Goal: Task Accomplishment & Management: Use online tool/utility

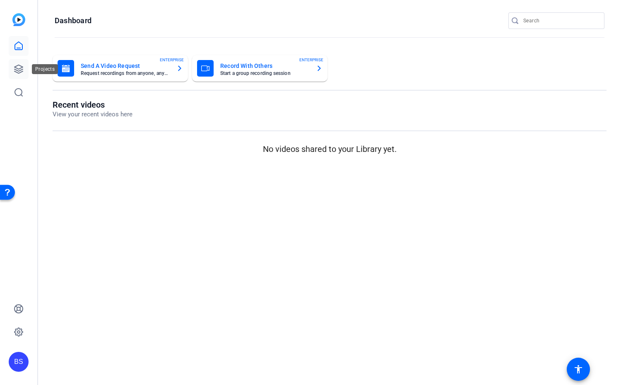
click at [19, 68] on icon at bounding box center [19, 69] width 10 height 10
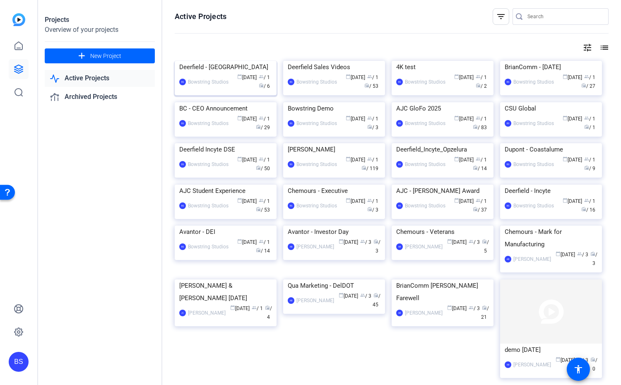
click at [221, 86] on div "Bowstring Studios" at bounding box center [208, 82] width 41 height 8
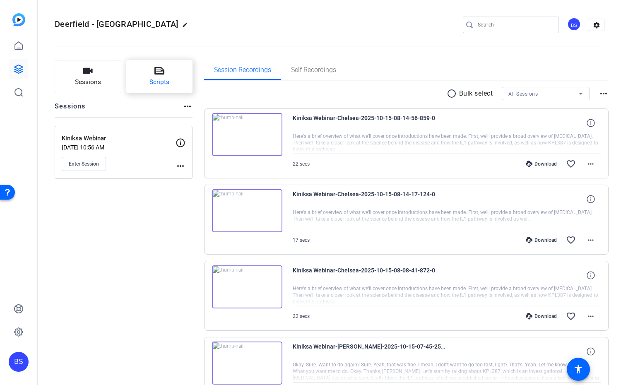
click at [159, 80] on span "Scripts" at bounding box center [160, 82] width 20 height 10
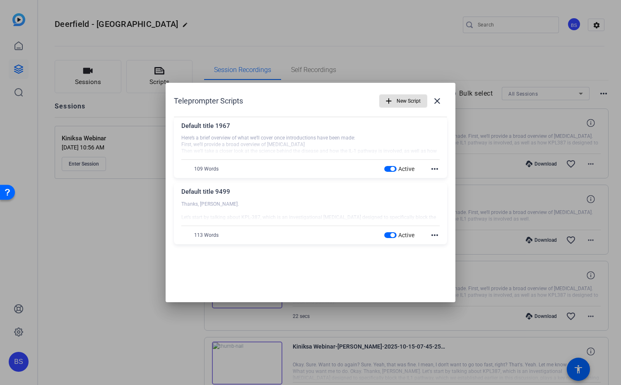
click at [389, 167] on span "button" at bounding box center [390, 169] width 12 height 6
click at [391, 234] on span "button" at bounding box center [393, 235] width 4 height 4
click at [435, 169] on mat-icon "more_horiz" at bounding box center [435, 169] width 10 height 10
click at [441, 189] on span "Delete" at bounding box center [453, 192] width 33 height 10
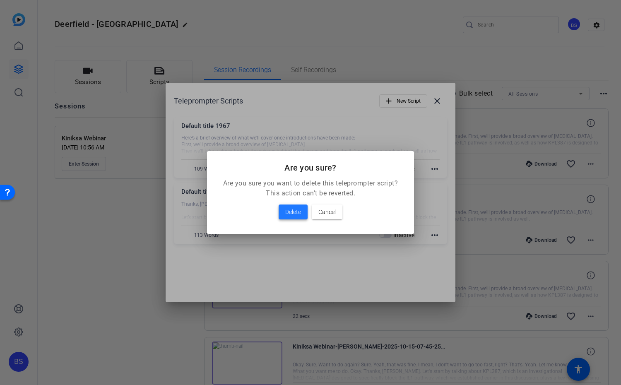
click at [286, 214] on span "Delete" at bounding box center [293, 212] width 16 height 10
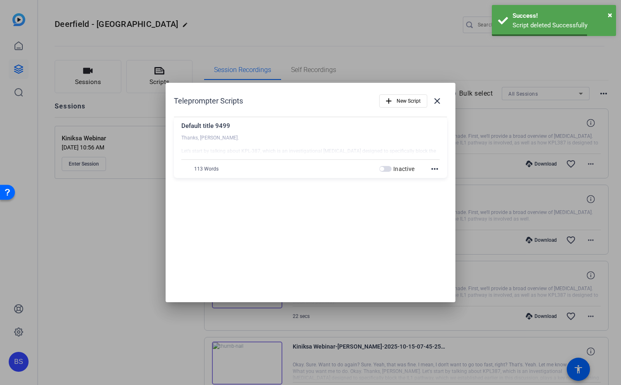
click at [433, 169] on mat-icon "more_horiz" at bounding box center [435, 169] width 10 height 10
click at [436, 190] on button "Delete" at bounding box center [453, 191] width 46 height 10
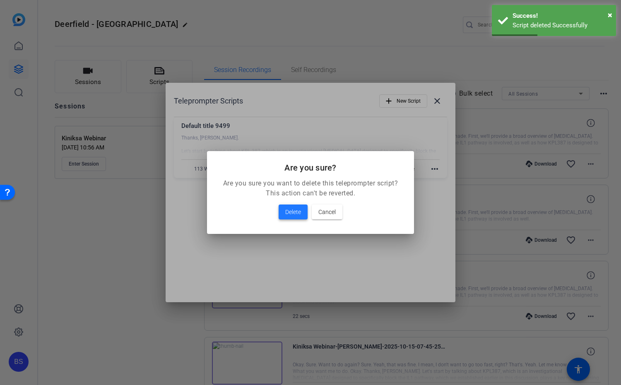
click at [298, 210] on span "Delete" at bounding box center [293, 212] width 16 height 10
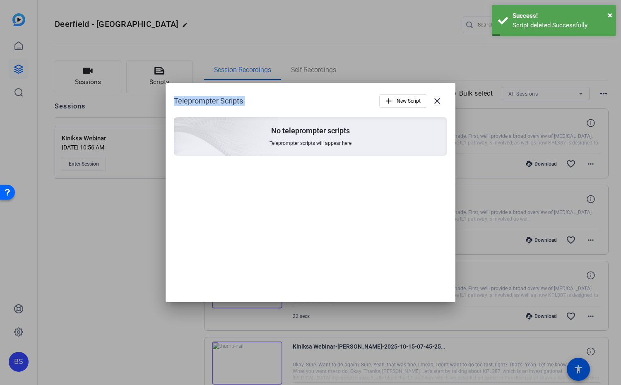
drag, startPoint x: 326, startPoint y: 91, endPoint x: 292, endPoint y: 80, distance: 36.1
click at [292, 80] on div "Teleprompter Scripts add New Script close No teleprompter scripts Teleprompter …" at bounding box center [310, 192] width 621 height 385
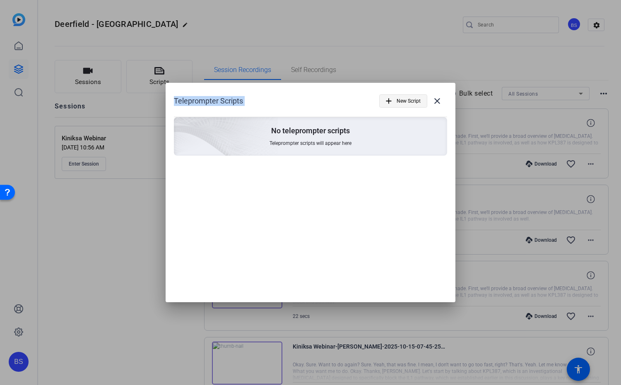
click at [410, 99] on span "New Script" at bounding box center [409, 101] width 24 height 16
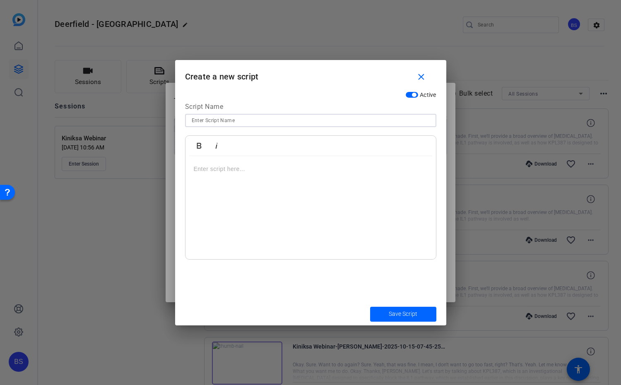
click at [219, 122] on input at bounding box center [311, 121] width 238 height 10
click at [225, 171] on p at bounding box center [311, 168] width 234 height 9
click at [224, 121] on input "Chelsea" at bounding box center [311, 121] width 238 height 10
click at [192, 121] on input "Chelsea - Intro + What is a Clinical Trial" at bounding box center [311, 121] width 238 height 10
type input "1 - Chelsea - Intro + What is a Clinical Trial"
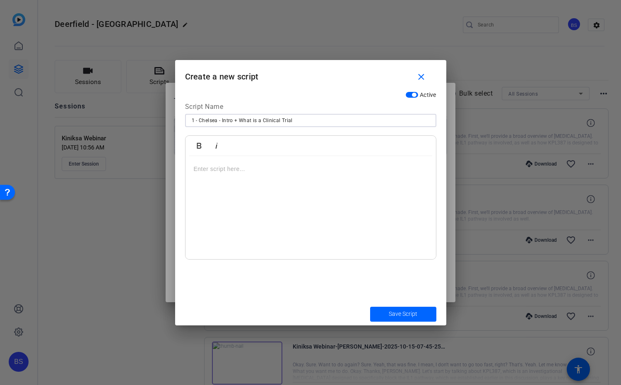
click at [225, 169] on p at bounding box center [311, 168] width 234 height 9
click at [224, 164] on p at bounding box center [311, 168] width 234 height 9
click at [192, 176] on div "Hello, my name is [PERSON_NAME], Director, Global Medical & Patient Engagement …" at bounding box center [311, 208] width 251 height 104
click at [192, 179] on div "Hello, my name is [PERSON_NAME], Director, Global Medical & Patient Engagement …" at bounding box center [311, 208] width 251 height 104
click at [318, 183] on p "at Kiniksa Pharmaceuticals" at bounding box center [311, 187] width 234 height 9
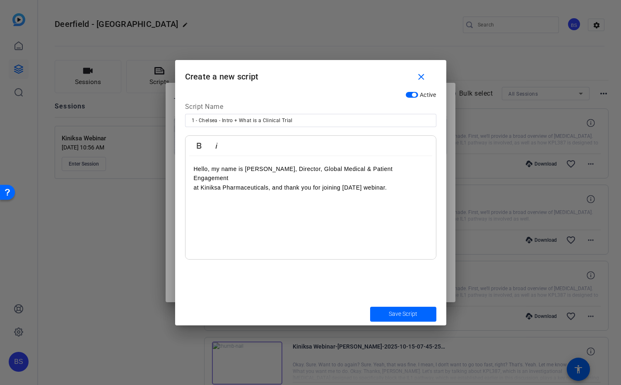
click at [259, 202] on p at bounding box center [311, 206] width 234 height 9
click at [376, 183] on p "at Kiniksa Pharmaceuticals, and thank you for joining [DATE] webinar." at bounding box center [311, 187] width 234 height 9
click at [408, 183] on p "at Kiniksa Pharmaceuticals, and thank you for joining [DATE] webinar." at bounding box center [311, 187] width 234 height 9
click at [406, 183] on p "at Kiniksa Pharmaceuticals, and thank you for joining [DATE] webinar on the KPL…" at bounding box center [311, 192] width 234 height 19
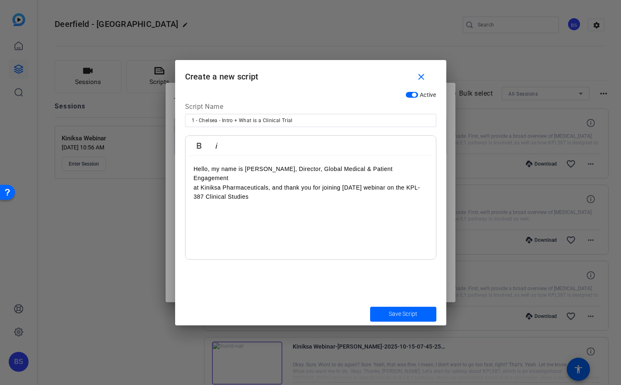
click at [265, 186] on p "at Kiniksa Pharmaceuticals, and thank you for joining [DATE] webinar on the KPL…" at bounding box center [311, 192] width 234 height 19
drag, startPoint x: 244, startPoint y: 207, endPoint x: 302, endPoint y: 207, distance: 58.0
click at [302, 211] on p "First, let's review exactly what a clinic" at bounding box center [311, 215] width 234 height 9
drag, startPoint x: 303, startPoint y: 205, endPoint x: 209, endPoint y: 206, distance: 94.4
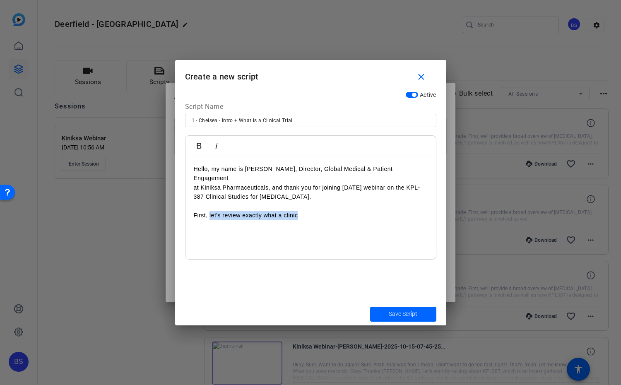
click at [209, 211] on p "First, let's review exactly what a clinic" at bounding box center [311, 215] width 234 height 9
click at [272, 220] on p at bounding box center [311, 224] width 234 height 9
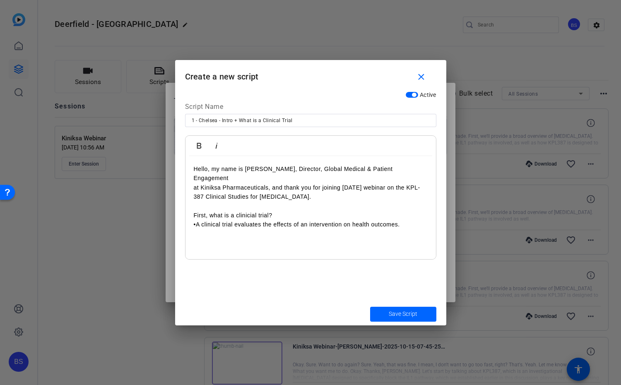
click at [197, 220] on p "•A clinical trial evaluates the effects of an intervention on health outcomes." at bounding box center [311, 224] width 234 height 9
click at [413, 220] on p "A clinical trial evaluates the effects of an intervention on health outcomes." at bounding box center [311, 224] width 234 height 9
click at [197, 229] on p "•Clinical trials help clinicians learn more about diseases and healthcare for p…" at bounding box center [311, 238] width 234 height 19
click at [237, 233] on p "Clinical trials help clinicians learn more about diseases and healthcare for pe…" at bounding box center [311, 238] width 234 height 19
click at [195, 248] on p "•Clinical trials can evaluate whether a drug is safe and effective to treat a d…" at bounding box center [311, 252] width 234 height 9
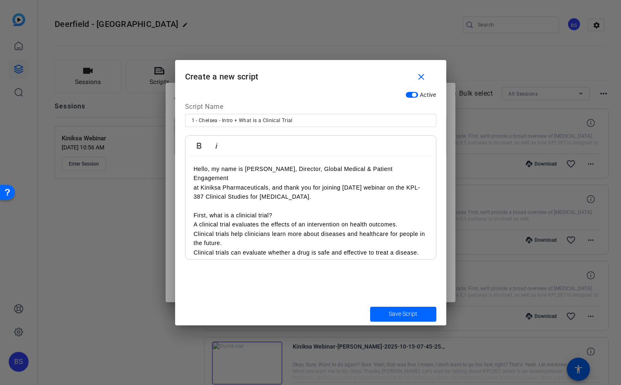
click at [193, 224] on div "Hello, my name is [PERSON_NAME], Director, Global Medical & Patient Engagement …" at bounding box center [311, 220] width 251 height 128
click at [210, 257] on p at bounding box center [311, 261] width 234 height 9
click at [196, 257] on p "•Participating in a clinical trial is completely voluntary, meaning it is up to…" at bounding box center [311, 261] width 234 height 9
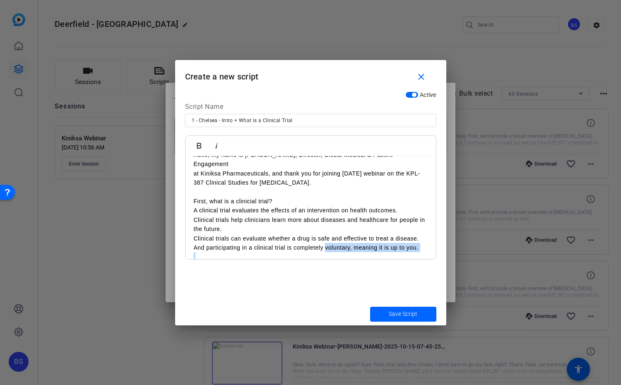
scroll to position [15, 0]
drag, startPoint x: 326, startPoint y: 253, endPoint x: 350, endPoint y: 239, distance: 27.1
click at [350, 242] on p "And participating in a clinical trial is completely voluntary, meaning it is up…" at bounding box center [311, 246] width 234 height 9
click at [197, 145] on icon "button" at bounding box center [199, 146] width 5 height 6
click at [427, 242] on p "And participating in a clinical trial is completely voluntary , meaning it is u…" at bounding box center [311, 246] width 234 height 9
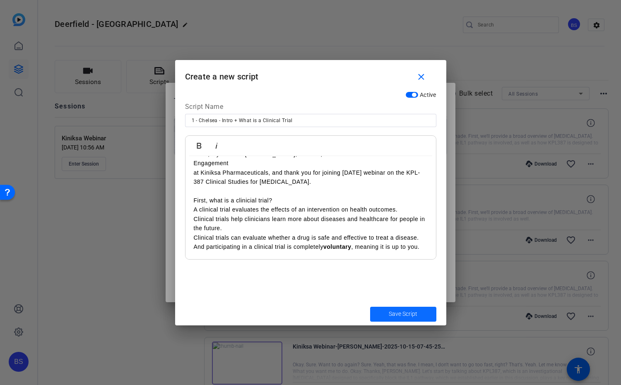
click at [399, 314] on span "Save Script" at bounding box center [403, 314] width 29 height 9
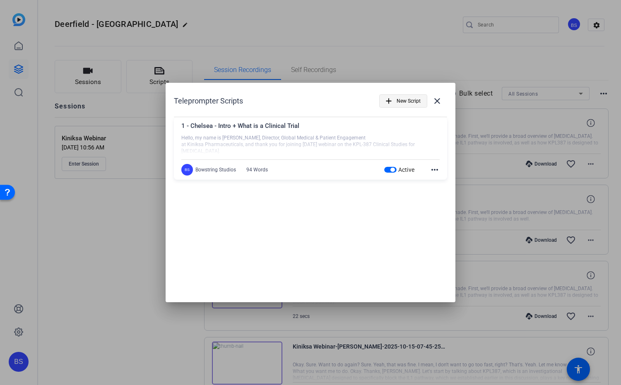
click at [410, 103] on span "New Script" at bounding box center [409, 101] width 24 height 16
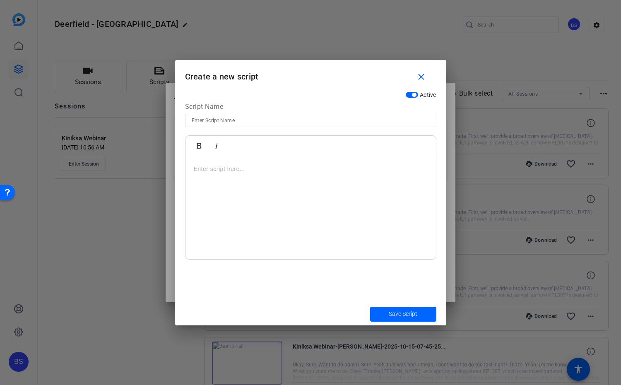
click at [268, 117] on input at bounding box center [311, 121] width 238 height 10
type input "2 - Chelsea -"
click at [419, 77] on mat-icon "close" at bounding box center [421, 77] width 10 height 10
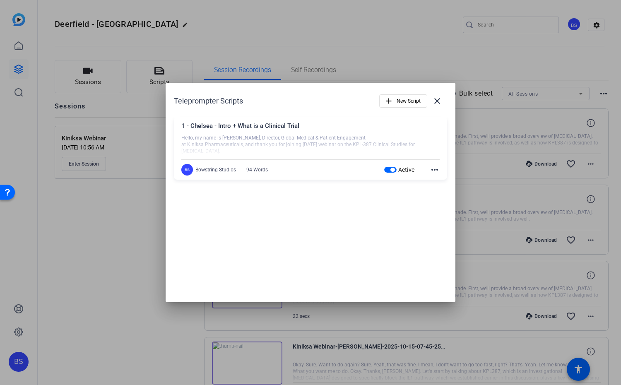
click at [248, 127] on div "1 - Chelsea - Intro + What is a Clinical Trial" at bounding box center [310, 128] width 258 height 14
click at [319, 130] on div "1 - Chelsea - Intro + What is a Clinical Trial" at bounding box center [310, 128] width 258 height 14
click at [433, 170] on mat-icon "more_horiz" at bounding box center [435, 170] width 10 height 10
click at [437, 180] on span "Edit" at bounding box center [453, 182] width 33 height 10
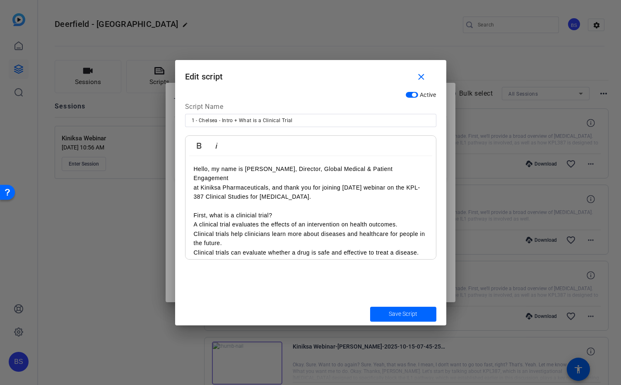
click at [362, 232] on p "Clinical trials help clinicians learn more about diseases and healthcare for pe…" at bounding box center [311, 238] width 234 height 19
click at [429, 253] on div "Hello, my name is [PERSON_NAME], Director, Global Medical & Patient Engagement …" at bounding box center [311, 220] width 251 height 128
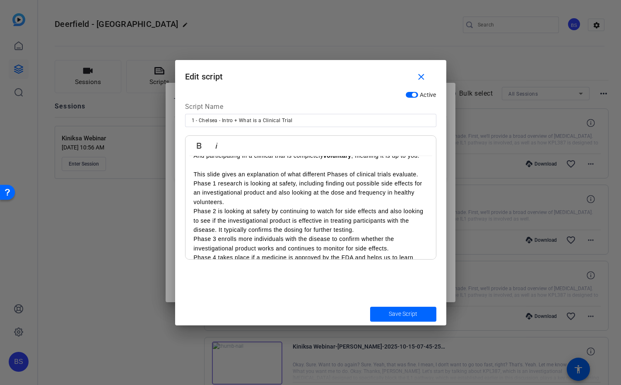
scroll to position [106, 0]
click at [241, 119] on input "1 - Chelsea - Intro + What is a Clinical Trial" at bounding box center [311, 121] width 238 height 10
drag, startPoint x: 239, startPoint y: 119, endPoint x: 261, endPoint y: 119, distance: 21.5
click at [261, 119] on input "1 - Chelsea - Intro + What is a Clinical Trial" at bounding box center [311, 121] width 238 height 10
click at [273, 119] on input "1 - Chelsea - Intro + Clinical Trial" at bounding box center [311, 121] width 238 height 10
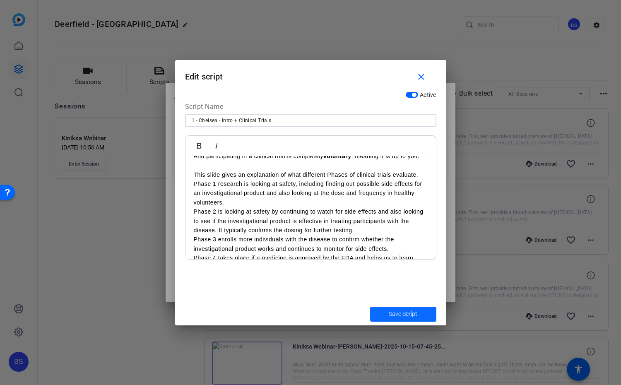
type input "1 - Chelsea - Intro + Clinical Trials"
click at [395, 311] on span "Save Script" at bounding box center [403, 314] width 29 height 9
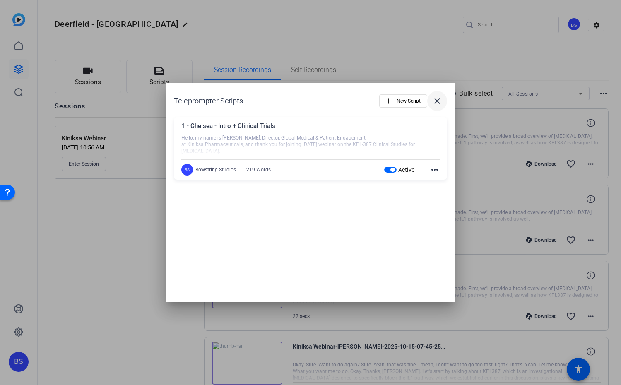
click at [438, 100] on mat-icon "close" at bounding box center [437, 101] width 10 height 10
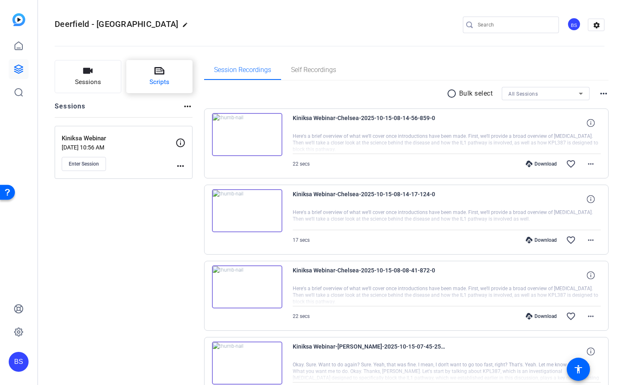
click at [162, 76] on button "Scripts" at bounding box center [159, 76] width 67 height 33
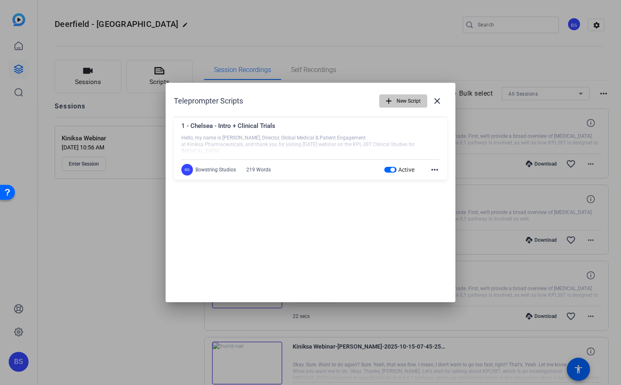
click at [397, 104] on span "New Script" at bounding box center [409, 101] width 24 height 16
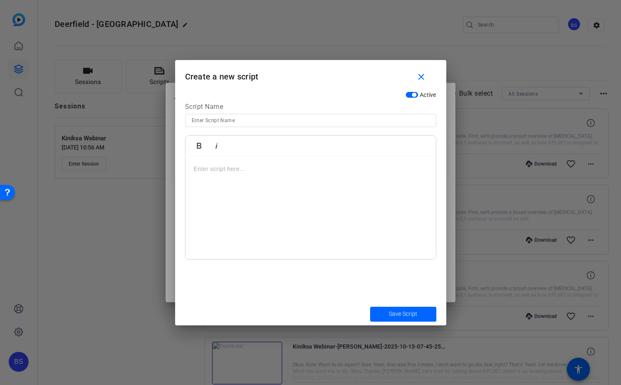
click at [236, 120] on input at bounding box center [311, 121] width 238 height 10
type input "2 - Chelsea - [MEDICAL_DATA] slides"
click at [228, 171] on p at bounding box center [311, 168] width 234 height 9
click at [229, 170] on p at bounding box center [311, 168] width 234 height 9
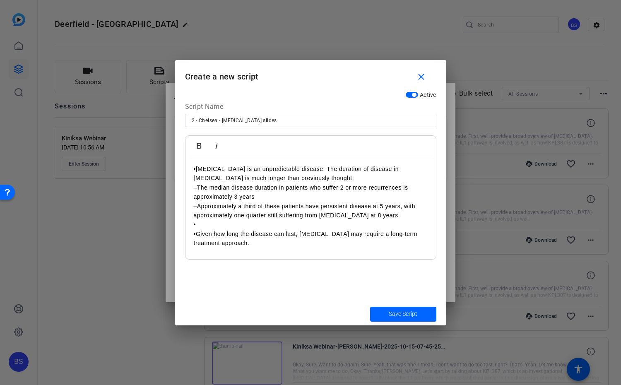
click at [197, 168] on p "•[MEDICAL_DATA] is an unpredictable disease. The duration of disease in [MEDICA…" at bounding box center [311, 173] width 234 height 19
click at [383, 176] on p "[MEDICAL_DATA] is an unpredictable disease. The duration of disease in [MEDICAL…" at bounding box center [311, 173] width 234 height 19
click at [198, 188] on p "–The median disease duration in patients who suffer 2 or more recurrences is ap…" at bounding box center [311, 192] width 234 height 19
click at [198, 207] on p "–Approximately a third of these patients have persistent disease at 5 years, wi…" at bounding box center [311, 211] width 234 height 19
click at [218, 211] on p "And approximately a third of these patients have persistent disease at 5 years,…" at bounding box center [311, 211] width 234 height 19
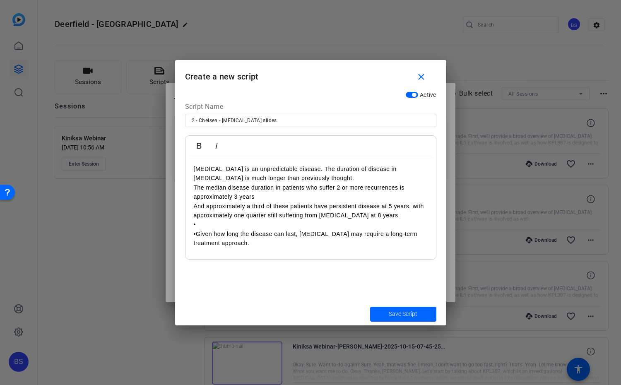
click at [213, 226] on p "•" at bounding box center [311, 224] width 234 height 9
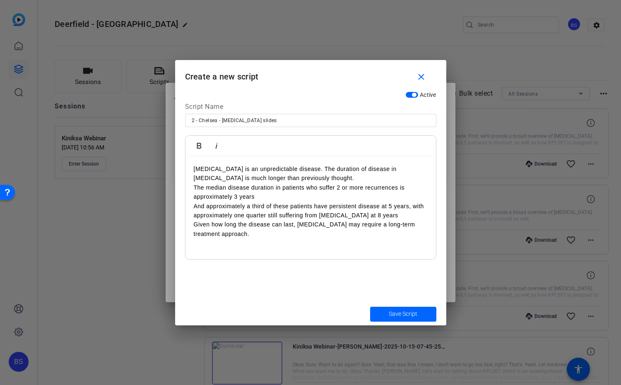
click at [266, 234] on p "Given how long the disease can last, [MEDICAL_DATA] may require a long-term tre…" at bounding box center [311, 229] width 234 height 19
click at [266, 199] on p "The median disease duration in patients who suffer 2 or more recurrences is app…" at bounding box center [311, 192] width 234 height 19
click at [275, 235] on p "Given how long the disease can last, [MEDICAL_DATA] may require a long-term tre…" at bounding box center [311, 229] width 234 height 19
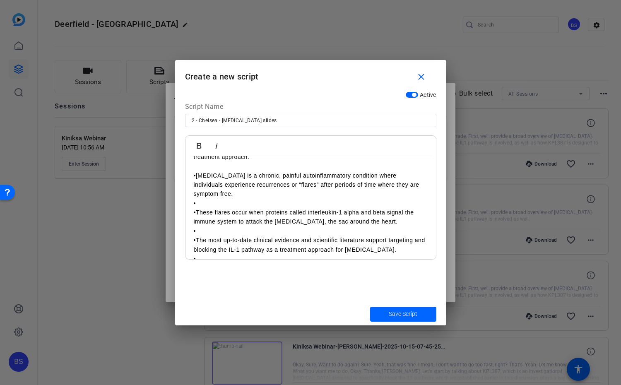
scroll to position [77, 0]
click at [197, 176] on p "•[MEDICAL_DATA] is a chronic, painful autoinflammatory condition where individu…" at bounding box center [311, 185] width 234 height 28
click at [205, 201] on p "•" at bounding box center [311, 203] width 234 height 9
click at [198, 213] on p "•These flares occur when proteins called interleukin-1 alpha and beta signal th…" at bounding box center [311, 217] width 234 height 19
click at [228, 232] on p "•" at bounding box center [311, 231] width 234 height 9
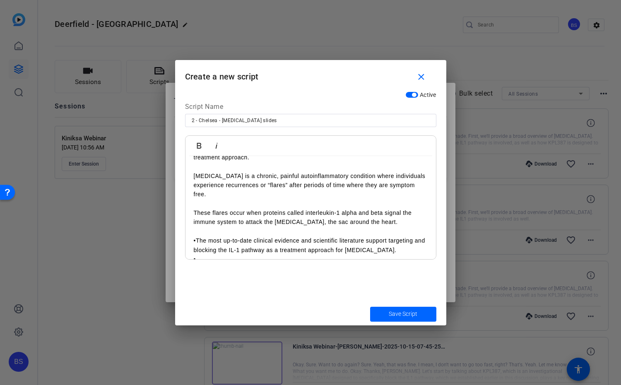
click at [196, 243] on p "•The most up-to-date clinical evidence and scientific literature support target…" at bounding box center [311, 245] width 234 height 19
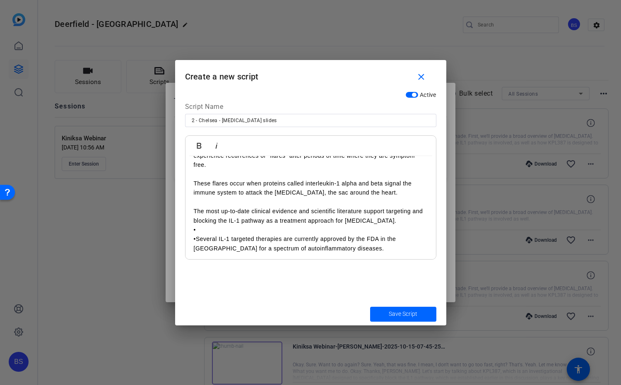
scroll to position [106, 0]
click at [222, 230] on p "•" at bounding box center [311, 229] width 234 height 9
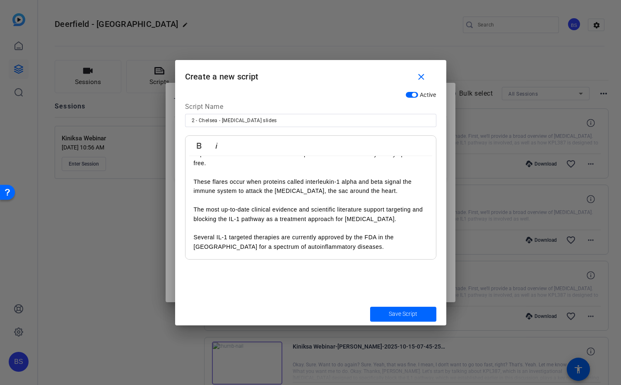
scroll to position [107, 0]
click at [394, 314] on span "Save Script" at bounding box center [403, 314] width 29 height 9
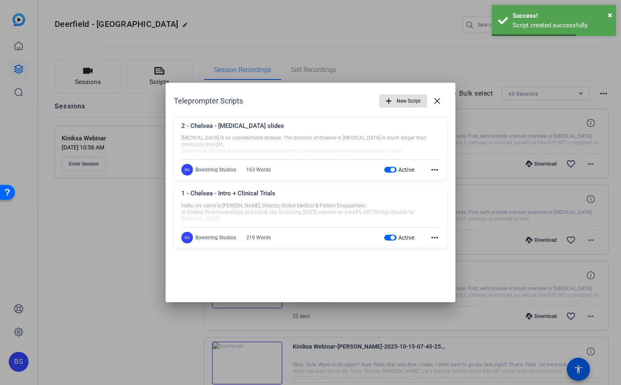
click at [328, 99] on div "Teleprompter Scripts add New Script close" at bounding box center [310, 101] width 273 height 20
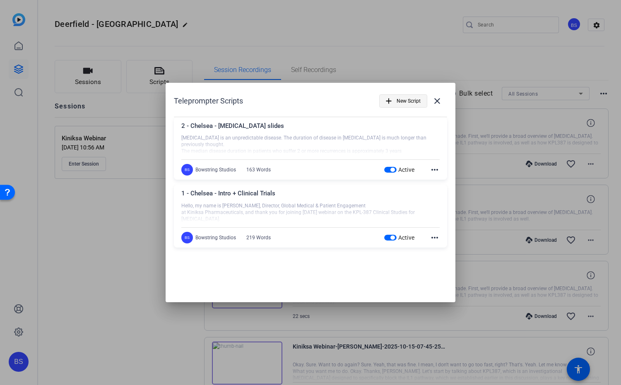
click at [405, 101] on span "New Script" at bounding box center [409, 101] width 24 height 16
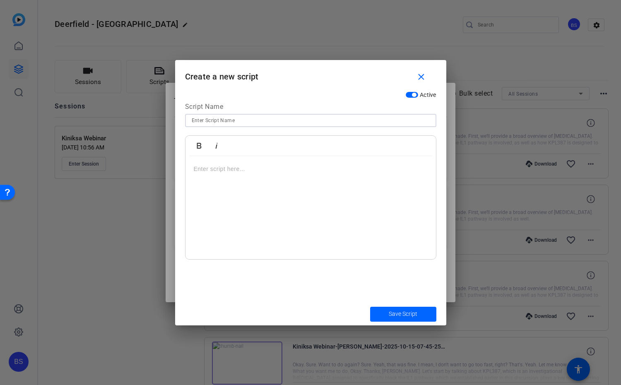
click at [249, 119] on input at bounding box center [311, 121] width 238 height 10
click at [239, 169] on p at bounding box center [311, 168] width 234 height 9
click at [232, 120] on input "3 - [PERSON_NAME]? -" at bounding box center [311, 121] width 238 height 10
type input "3 - [PERSON_NAME]? - KPL-387 intro"
click at [227, 166] on p at bounding box center [311, 168] width 234 height 9
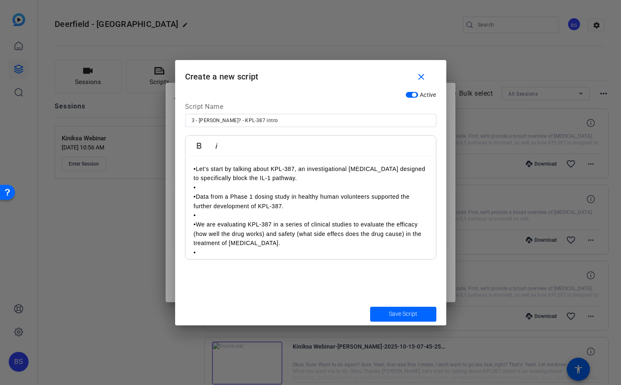
scroll to position [53, 0]
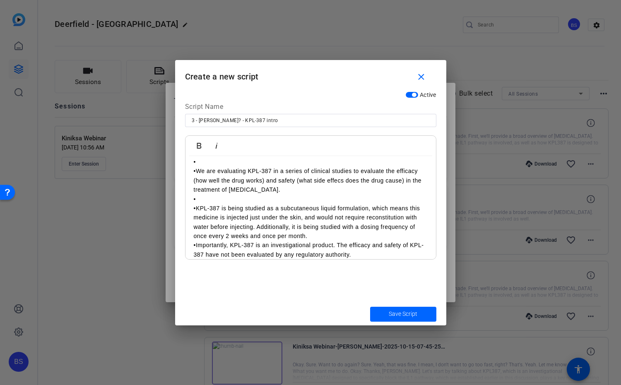
click at [212, 161] on p "•" at bounding box center [311, 161] width 234 height 9
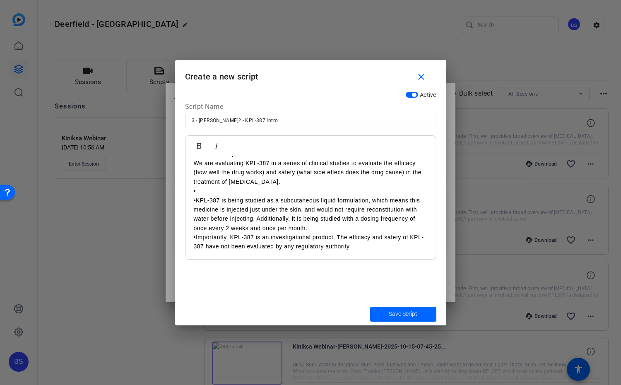
scroll to position [52, 0]
click at [324, 229] on p "KPL-387 is being studied as a subcutaneous liquid formulation, which means this…" at bounding box center [311, 214] width 234 height 37
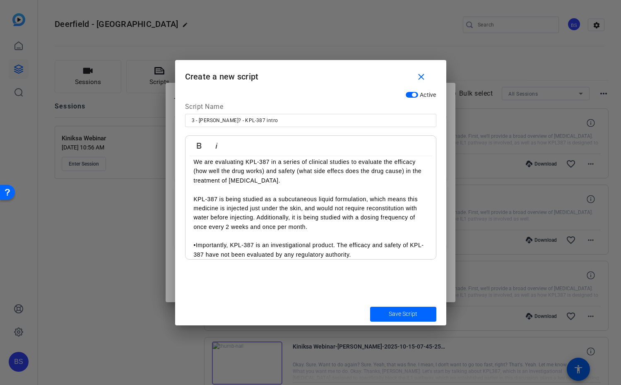
click at [197, 244] on p "•Importantly, KPL-387 is an investigational product. The efficacy and safety of…" at bounding box center [311, 250] width 234 height 19
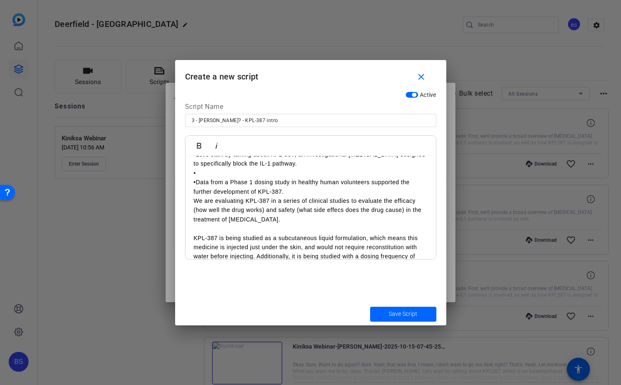
scroll to position [0, 0]
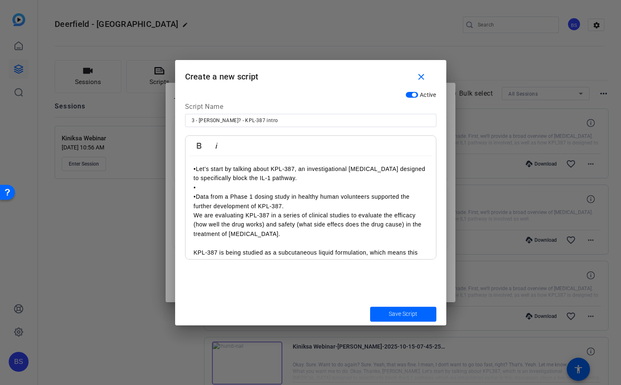
click at [195, 168] on p "•Let’s start by talking about KPL-387, an investigational [MEDICAL_DATA] design…" at bounding box center [311, 173] width 234 height 19
click at [225, 187] on p at bounding box center [311, 187] width 234 height 9
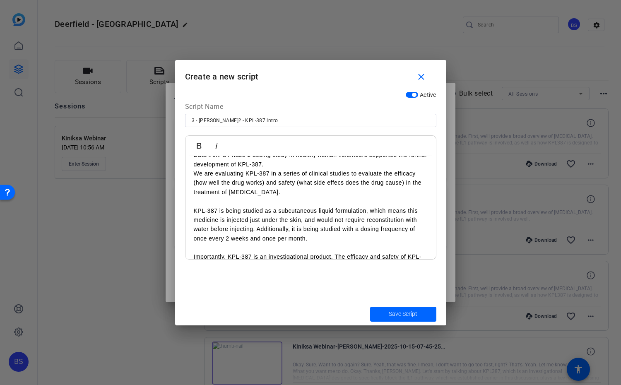
scroll to position [45, 0]
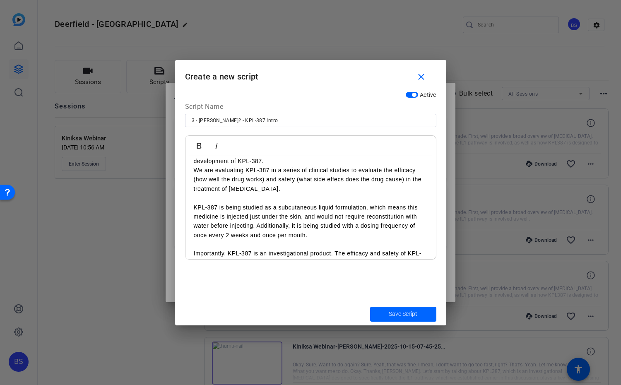
click at [341, 179] on p "We are evaluating KPL-387 in a series of clinical studies to evaluate the effic…" at bounding box center [311, 180] width 234 height 28
click at [310, 195] on p at bounding box center [311, 197] width 234 height 9
click at [197, 179] on p "We are evaluating KPL-387 in a series of clinical studies to evaluate the effic…" at bounding box center [311, 180] width 234 height 28
click at [263, 181] on p "We are evaluating KPL-387 in a series of clinical studies to evaluate the effic…" at bounding box center [311, 180] width 234 height 28
click at [298, 178] on p "We are evaluating KPL-387 in a series of clinical studies to evaluate the effic…" at bounding box center [311, 180] width 234 height 28
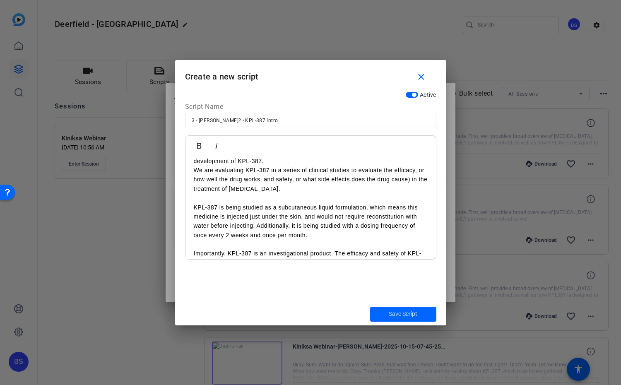
click at [409, 178] on p "We are evaluating KPL-387 in a series of clinical studies to evaluate the effic…" at bounding box center [311, 180] width 234 height 28
click at [410, 179] on p "We are evaluating KPL-387 in a series of clinical studies to evaluate the effic…" at bounding box center [311, 180] width 234 height 28
click at [403, 200] on p at bounding box center [311, 197] width 234 height 9
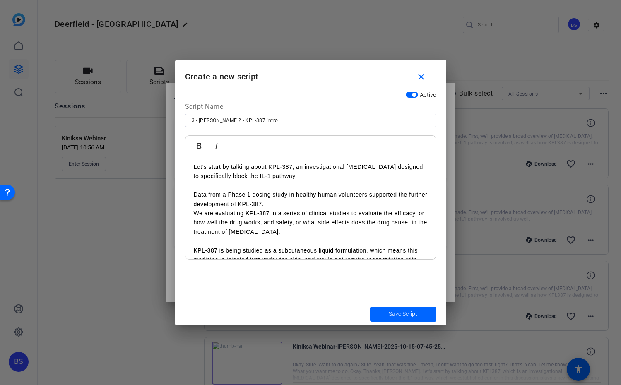
scroll to position [0, 0]
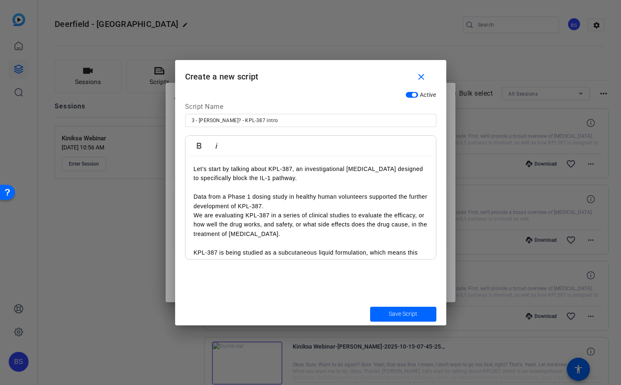
click at [204, 173] on p "Let’s start by talking about KPL-387, an investigational [MEDICAL_DATA] designe…" at bounding box center [311, 173] width 234 height 19
click at [191, 166] on div "Let’s start by talking about KPL-387, an investigational [MEDICAL_DATA] designe…" at bounding box center [311, 238] width 251 height 165
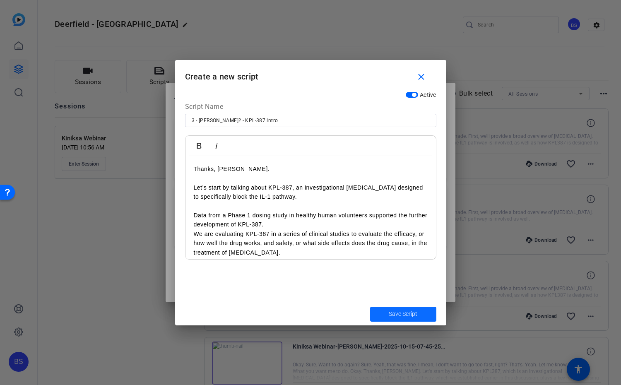
click at [410, 312] on span "Save Script" at bounding box center [403, 314] width 29 height 9
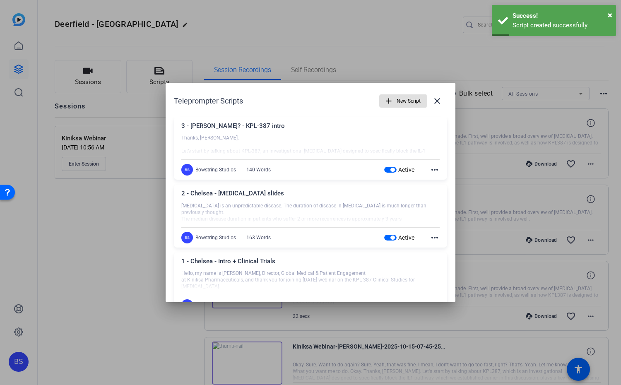
click at [435, 235] on mat-icon "more_horiz" at bounding box center [435, 238] width 10 height 10
click at [438, 250] on span "Edit" at bounding box center [453, 250] width 33 height 10
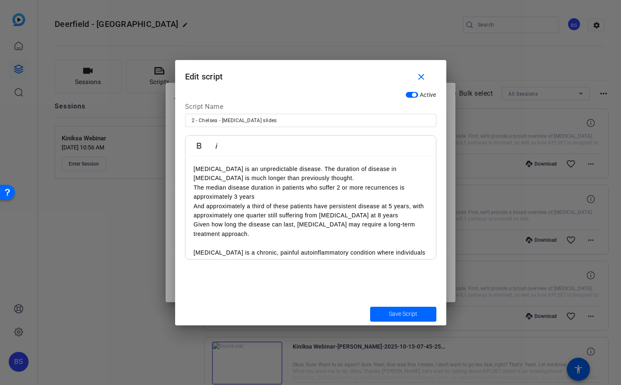
scroll to position [108, 0]
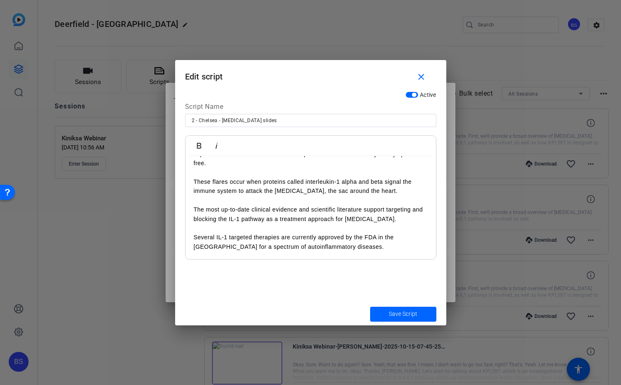
click at [348, 246] on p "Several IL-1 targeted therapies are currently approved by the FDA in the [GEOGR…" at bounding box center [311, 242] width 234 height 19
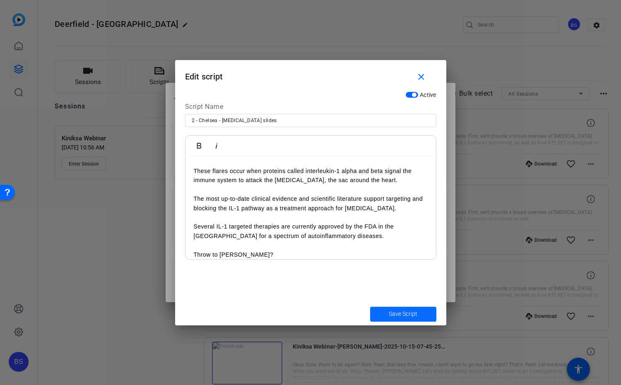
click at [408, 315] on span "Save Script" at bounding box center [403, 314] width 29 height 9
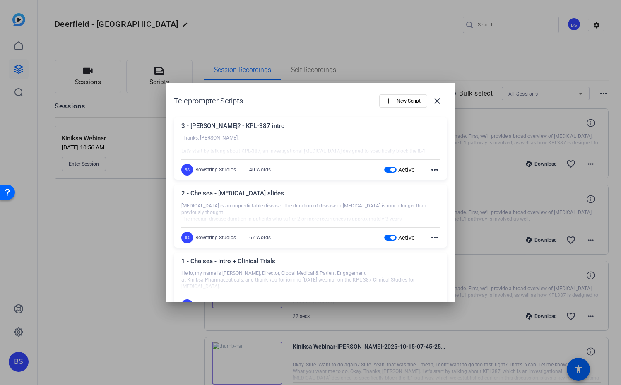
click at [434, 169] on mat-icon "more_horiz" at bounding box center [435, 170] width 10 height 10
click at [383, 147] on div at bounding box center [310, 192] width 621 height 385
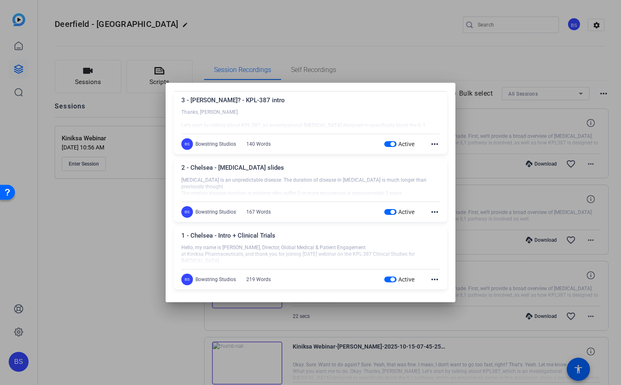
scroll to position [0, 0]
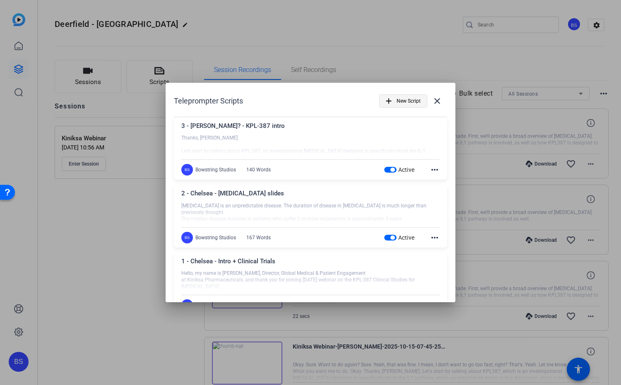
click at [413, 101] on span "New Script" at bounding box center [409, 101] width 24 height 16
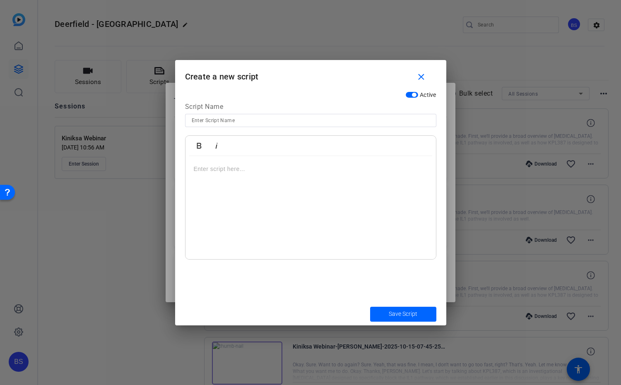
click at [250, 117] on input at bounding box center [311, 121] width 238 height 10
type input "K"
type input "4 - [PERSON_NAME]? - KPL Development"
click at [242, 169] on p at bounding box center [311, 168] width 234 height 9
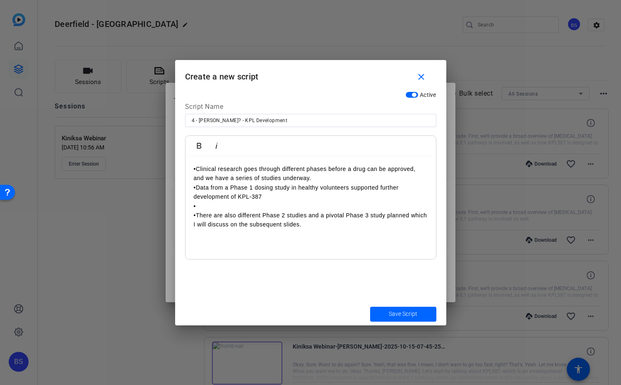
click at [198, 168] on p "•Clinical research goes through different phases before a drug can be approved,…" at bounding box center [311, 173] width 234 height 19
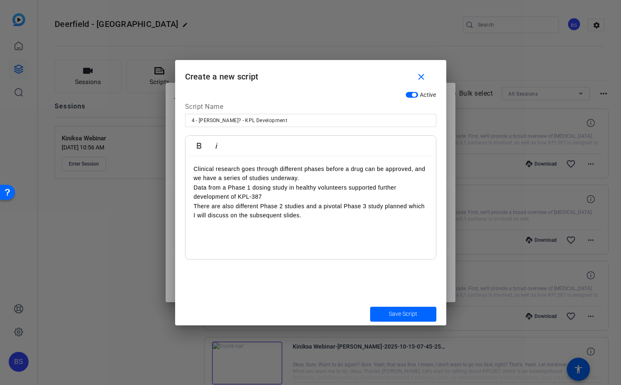
click at [331, 224] on div "Clinical research goes through different phases before a drug can be approved, …" at bounding box center [311, 208] width 251 height 104
click at [195, 223] on p "•Let’s continue by going into a bit more detail about the KPL-387-C211 Phase 2/…" at bounding box center [311, 229] width 234 height 19
click at [301, 232] on p "Let’s continue by going into a bit more detail about the KPL-387-C211 Phase 2/3…" at bounding box center [311, 229] width 234 height 19
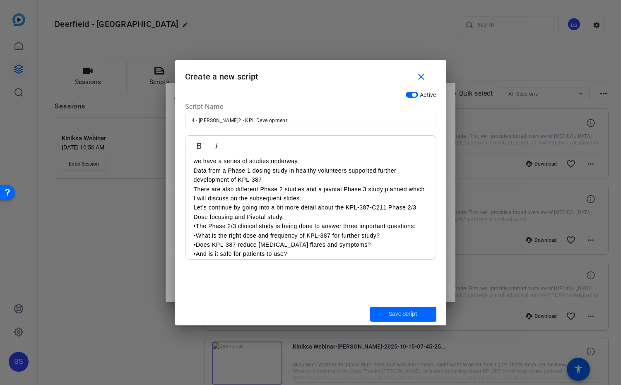
scroll to position [19, 0]
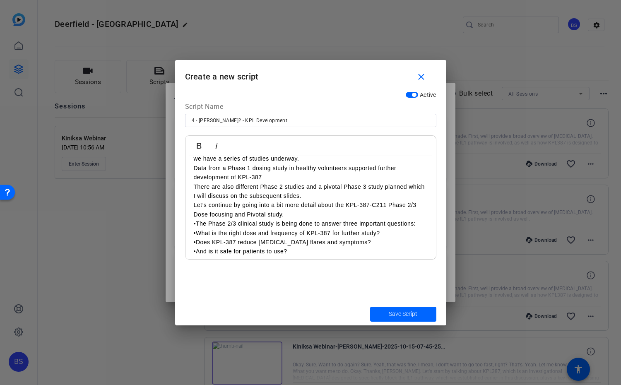
click at [196, 222] on p "•The Phase 2/3 clinical study is being done to answer three important questions:" at bounding box center [311, 223] width 234 height 9
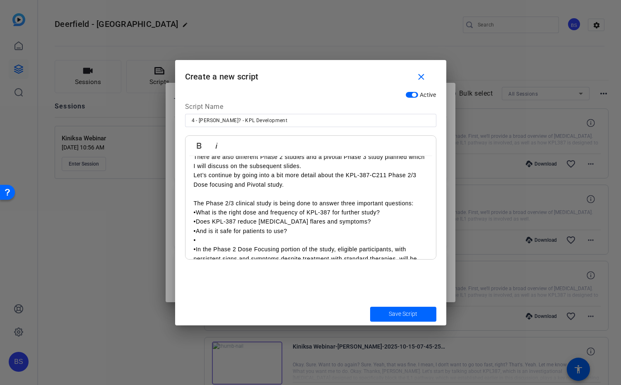
scroll to position [52, 0]
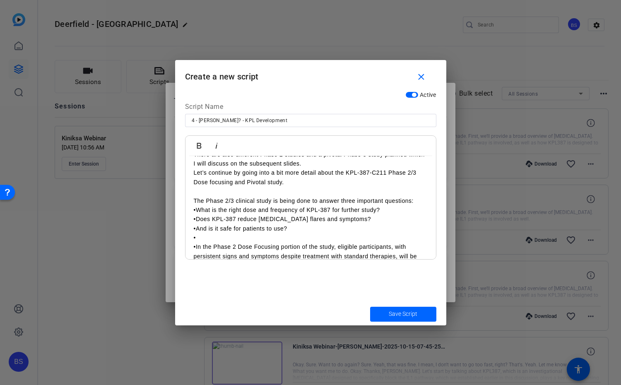
click at [195, 210] on p "•What is the right dose and frequency of KPL-387 for further study?" at bounding box center [311, 209] width 234 height 9
click at [191, 207] on div "Clinical research goes through different phases before a drug can be approved, …" at bounding box center [311, 237] width 251 height 267
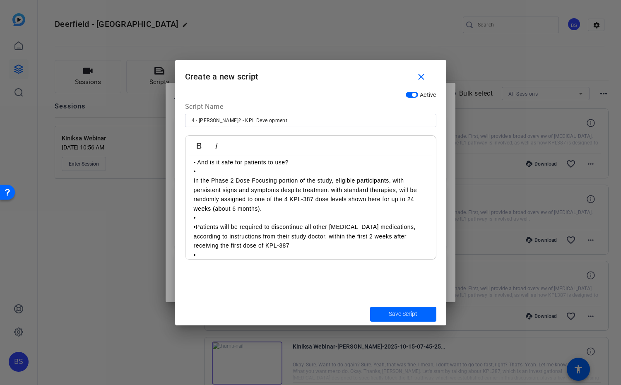
scroll to position [119, 0]
click at [261, 221] on p "•" at bounding box center [311, 216] width 234 height 9
click at [246, 164] on p "- And is it safe for patients to use?" at bounding box center [311, 161] width 234 height 9
click at [223, 171] on p "•" at bounding box center [311, 170] width 234 height 9
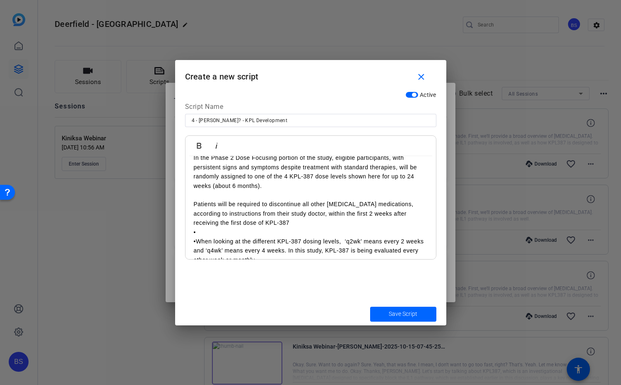
scroll to position [141, 0]
click at [211, 227] on p "Patients will be required to discontinue all other [MEDICAL_DATA] medications, …" at bounding box center [311, 213] width 234 height 28
click at [210, 228] on p "•" at bounding box center [311, 231] width 234 height 9
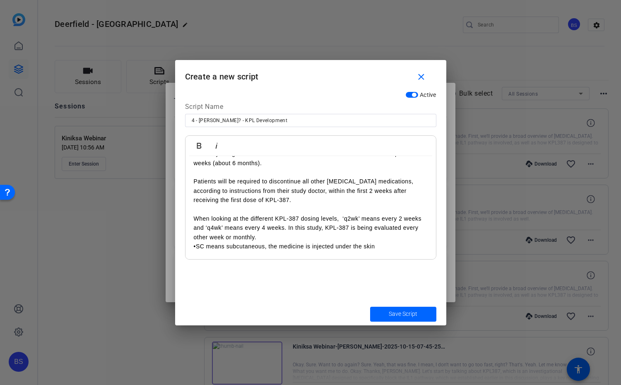
click at [197, 246] on p "•SC means subcutaneous, the medicine is injected under the skin" at bounding box center [311, 246] width 234 height 9
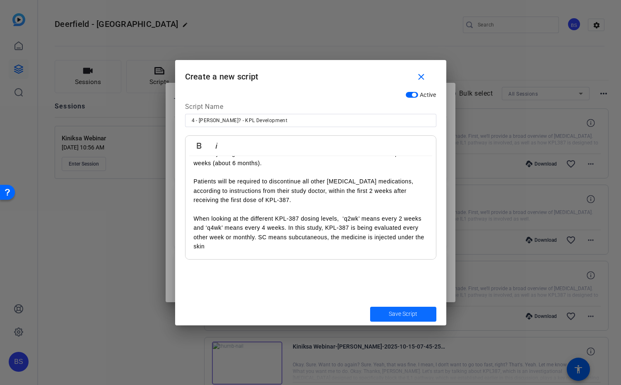
click at [406, 313] on span "Save Script" at bounding box center [403, 314] width 29 height 9
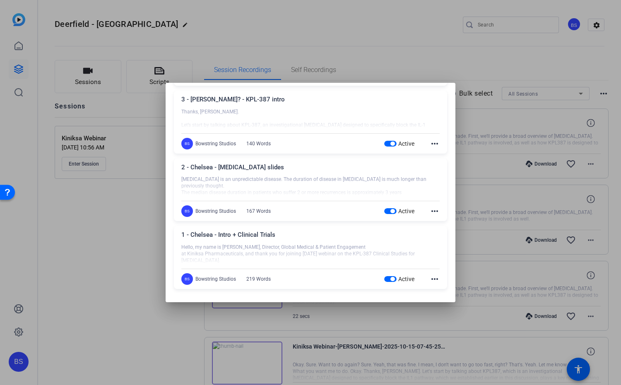
scroll to position [0, 0]
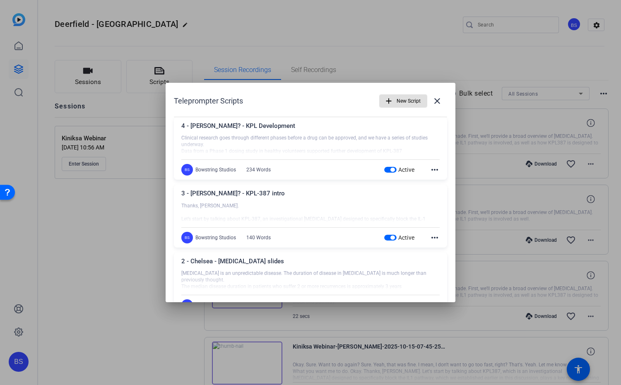
click at [435, 169] on mat-icon "more_horiz" at bounding box center [435, 170] width 10 height 10
click at [342, 100] on div at bounding box center [310, 192] width 621 height 385
click at [406, 99] on span "New Script" at bounding box center [409, 101] width 24 height 16
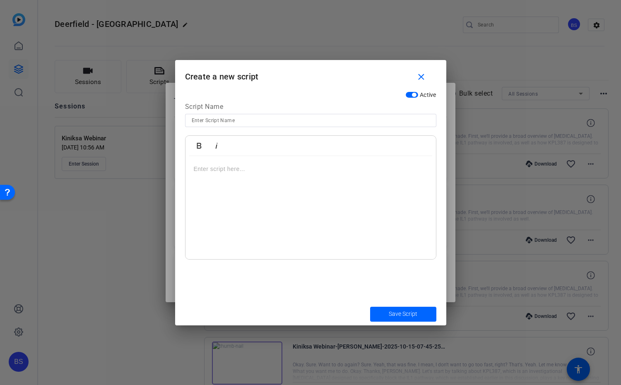
click at [236, 118] on input at bounding box center [311, 121] width 238 height 10
type input "5 - [PERSON_NAME] - Clinical Trial"
click at [229, 178] on div at bounding box center [311, 208] width 251 height 104
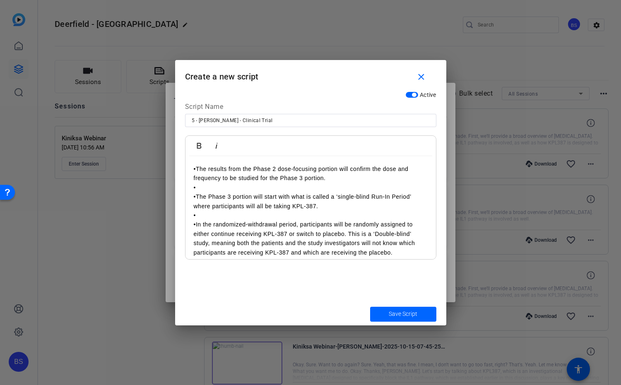
click at [198, 168] on p "•The results from the Phase 2 dose-focusing portion will confirm the dose and f…" at bounding box center [311, 173] width 234 height 19
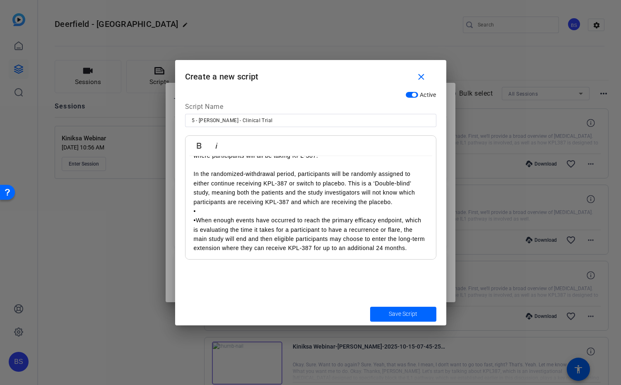
scroll to position [52, 0]
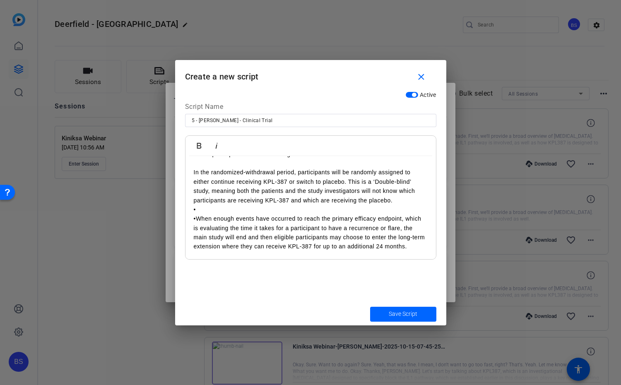
click at [217, 213] on p "•" at bounding box center [311, 209] width 234 height 9
click at [416, 245] on p "When enough events have occurred to reach the primary efficacy endpoint, which …" at bounding box center [311, 232] width 234 height 37
click at [409, 311] on span "Save Script" at bounding box center [403, 314] width 29 height 9
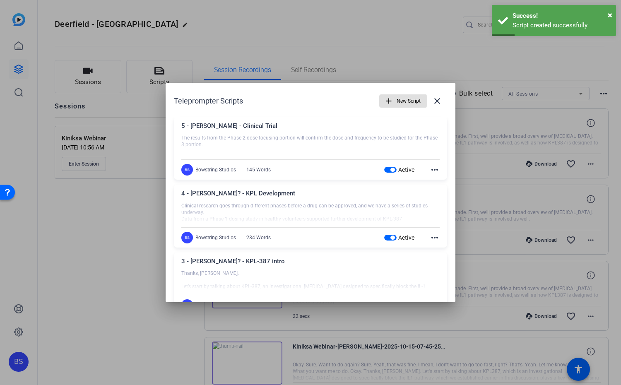
click at [403, 99] on span "New Script" at bounding box center [409, 101] width 24 height 16
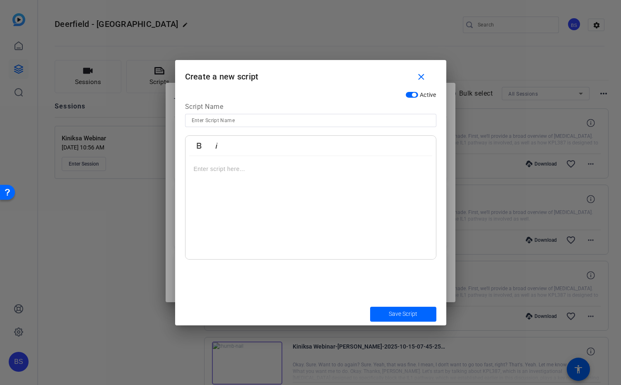
click at [247, 120] on input at bounding box center [311, 121] width 238 height 10
type input "6 - [PERSON_NAME] - Summary"
click at [261, 181] on div at bounding box center [311, 208] width 251 height 104
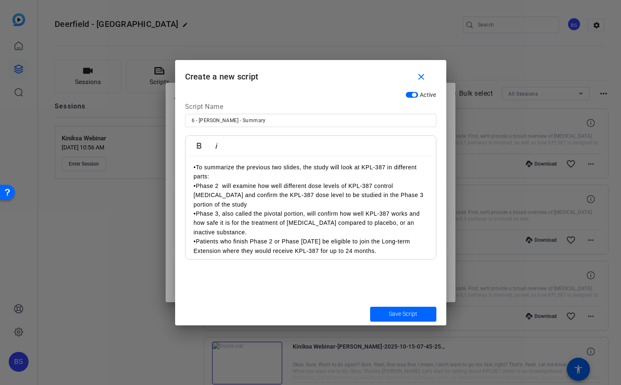
scroll to position [0, 0]
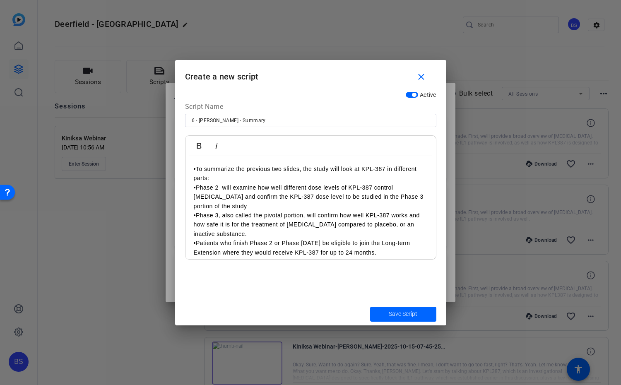
click at [196, 166] on p "•To summarize the previous two slides, the study will look at KPL‑387 in differ…" at bounding box center [311, 173] width 234 height 19
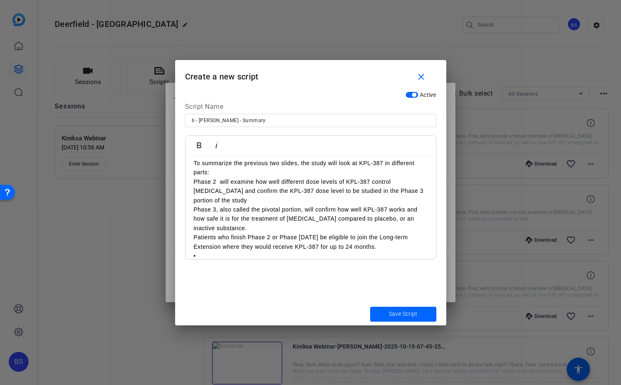
scroll to position [61, 0]
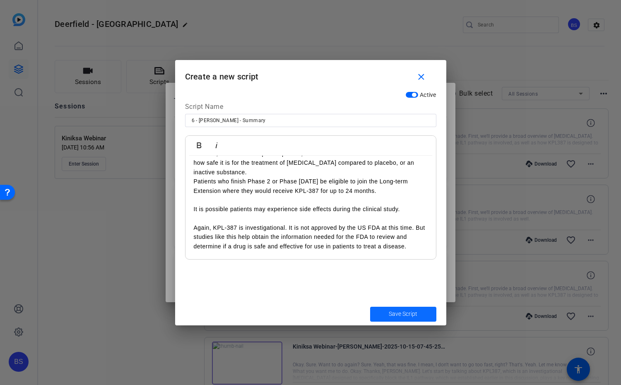
click at [408, 314] on span "Save Script" at bounding box center [403, 314] width 29 height 9
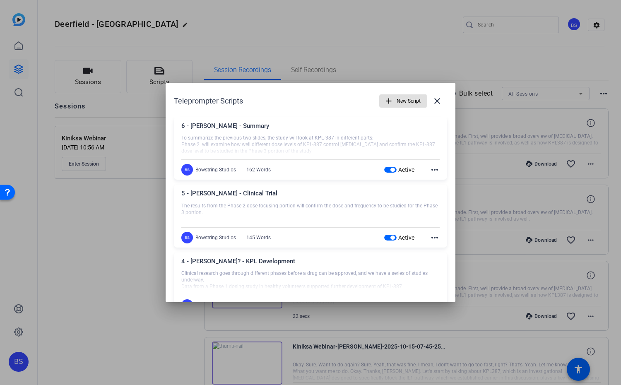
click at [407, 99] on span "New Script" at bounding box center [409, 101] width 24 height 16
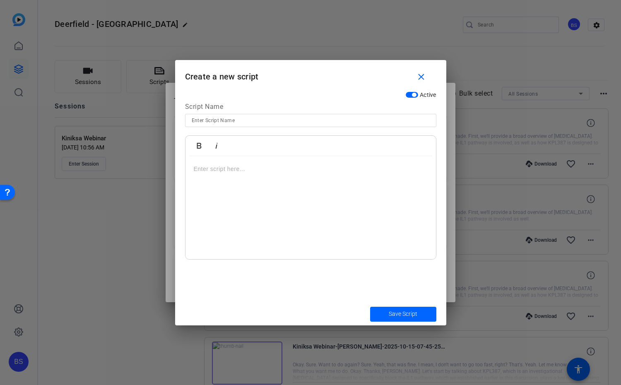
click at [253, 120] on input at bounding box center [311, 121] width 238 height 10
type input "7 - Chelsea? - Participating in the Study"
click at [261, 181] on div at bounding box center [311, 208] width 251 height 104
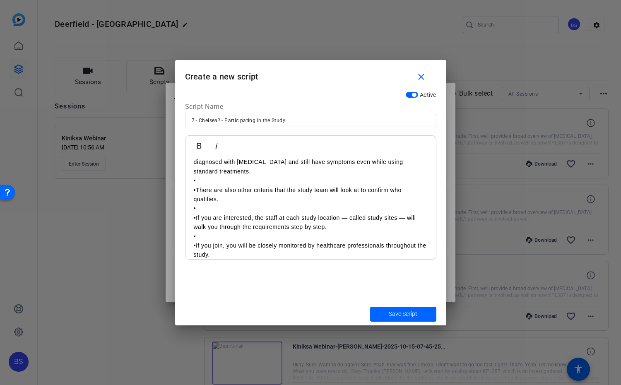
scroll to position [0, 0]
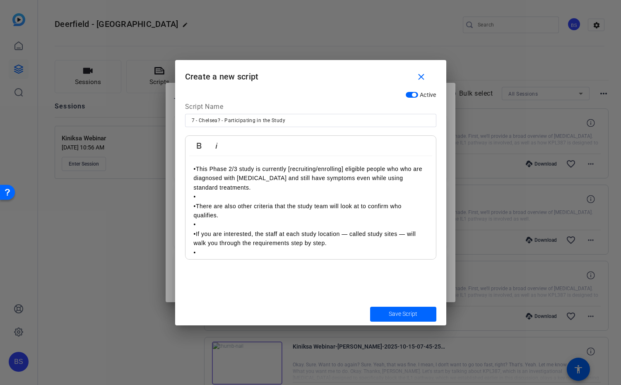
click at [194, 169] on p "•This Phase 2/3 study is currently [recruiting/enrolling] eligible people who w…" at bounding box center [311, 178] width 234 height 28
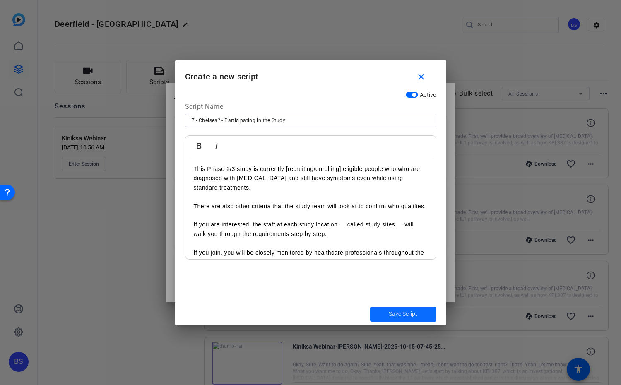
click at [408, 312] on span "Save Script" at bounding box center [403, 314] width 29 height 9
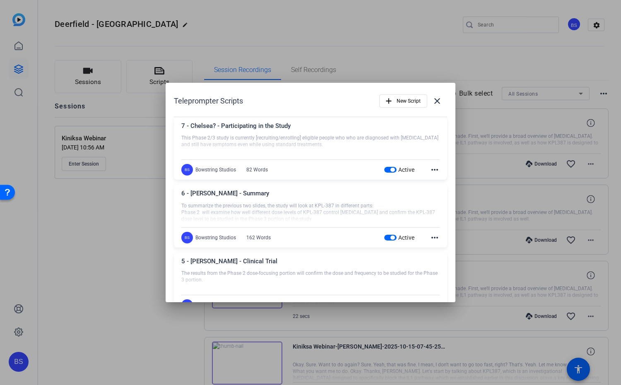
click at [435, 169] on mat-icon "more_horiz" at bounding box center [435, 170] width 10 height 10
click at [394, 115] on div at bounding box center [310, 192] width 621 height 385
click at [372, 110] on div "Teleprompter Scripts add New Script close" at bounding box center [310, 101] width 273 height 20
click at [434, 101] on mat-icon "close" at bounding box center [437, 101] width 10 height 10
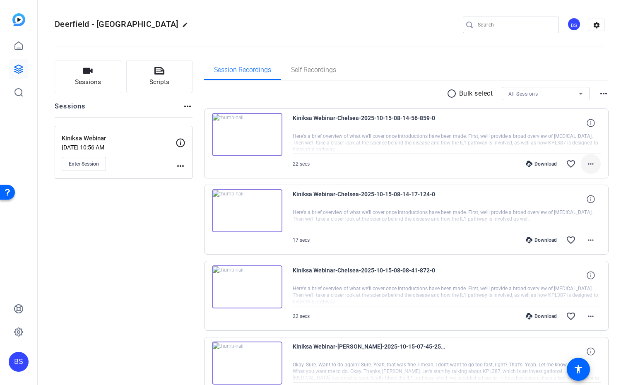
click at [591, 164] on mat-icon "more_horiz" at bounding box center [591, 164] width 10 height 10
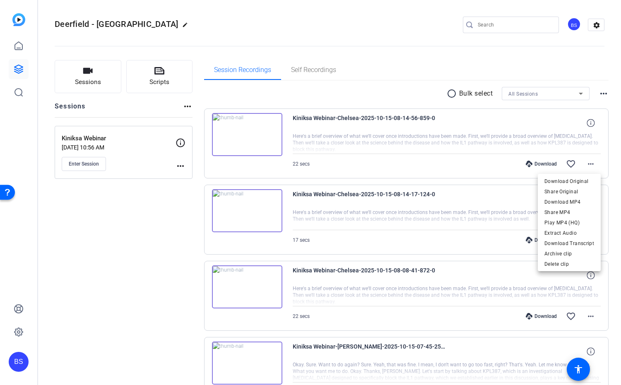
click at [407, 94] on div at bounding box center [310, 192] width 621 height 385
